Goal: Task Accomplishment & Management: Manage account settings

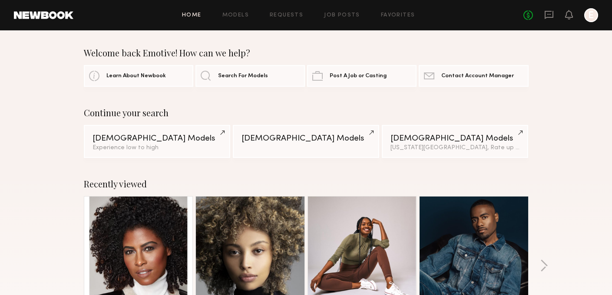
click at [591, 17] on div at bounding box center [591, 15] width 14 height 14
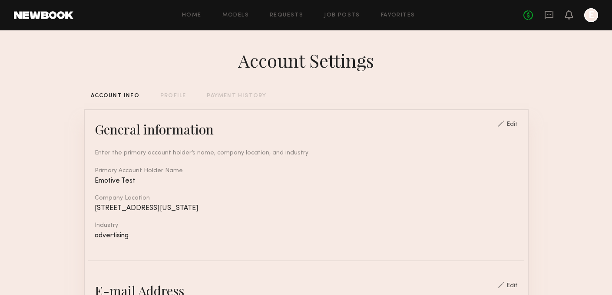
click at [168, 95] on div "PROFILE" at bounding box center [173, 96] width 26 height 6
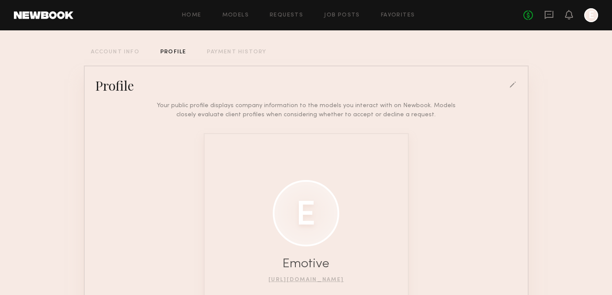
scroll to position [35, 0]
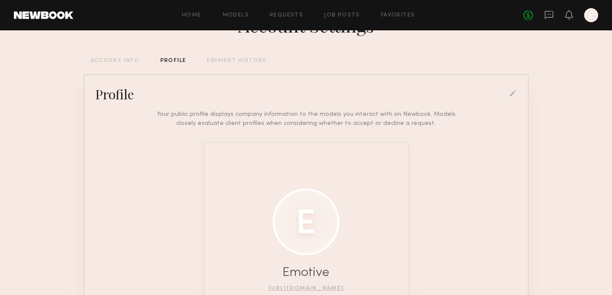
click at [511, 92] on div at bounding box center [514, 94] width 8 height 8
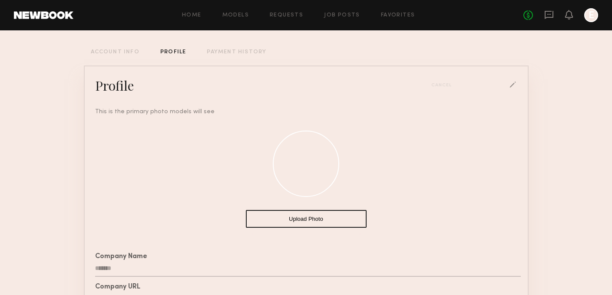
scroll to position [0, 0]
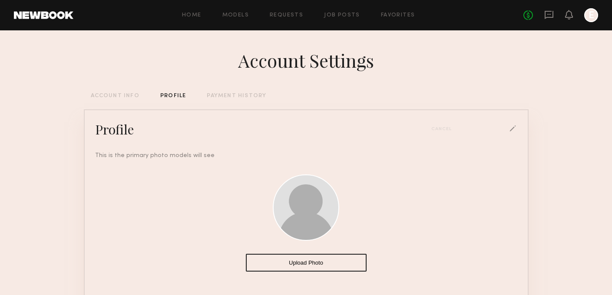
click at [102, 100] on div "**********" at bounding box center [306, 266] width 445 height 472
click at [107, 93] on div "ACCOUNT INFO" at bounding box center [115, 96] width 49 height 6
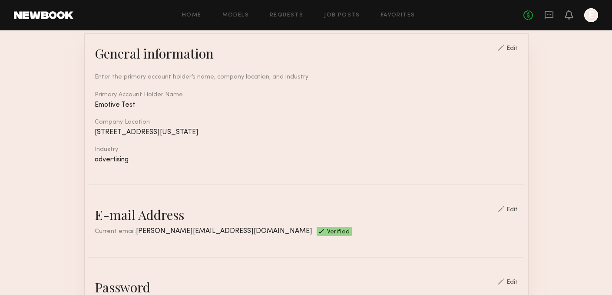
scroll to position [77, 0]
